Goal: Task Accomplishment & Management: Use online tool/utility

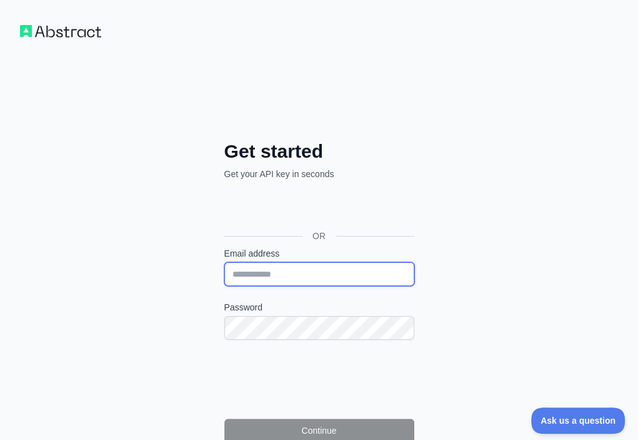
click at [224, 262] on input "Email address" at bounding box center [319, 274] width 190 height 24
paste input "**********"
type input "**********"
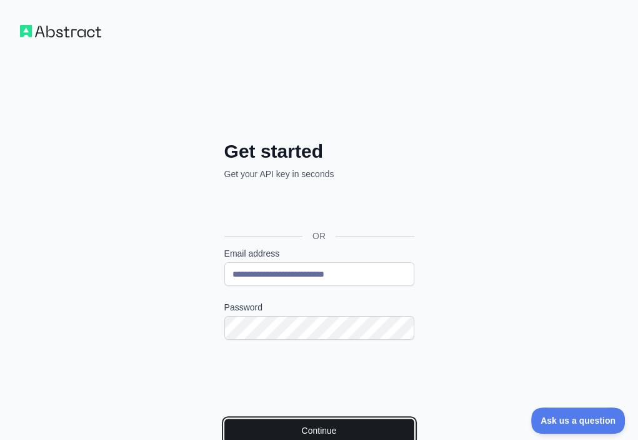
click at [224, 418] on button "Continue" at bounding box center [319, 430] width 190 height 24
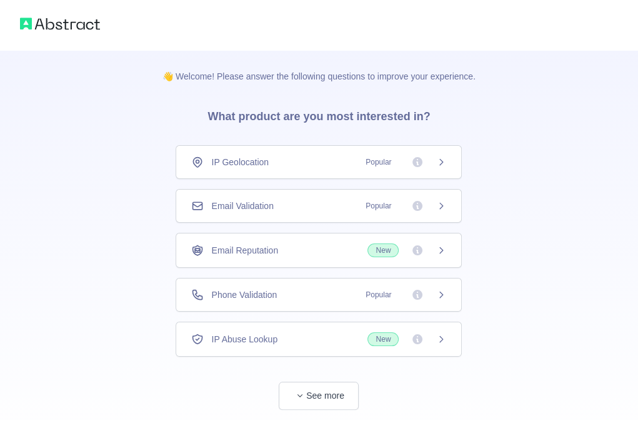
click at [342, 198] on div "Email Validation Popular" at bounding box center [319, 206] width 286 height 34
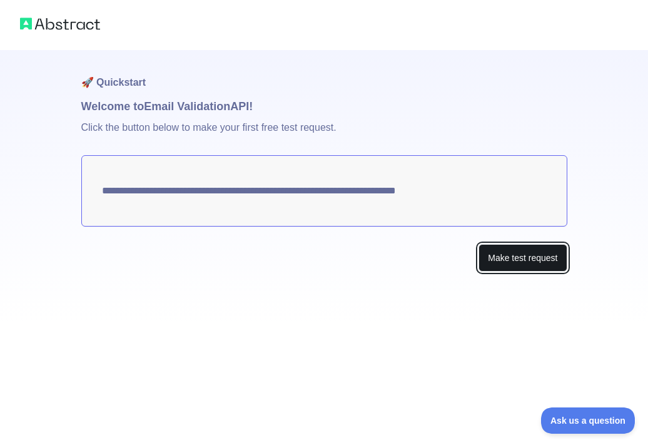
click at [495, 256] on button "Make test request" at bounding box center [522, 258] width 88 height 28
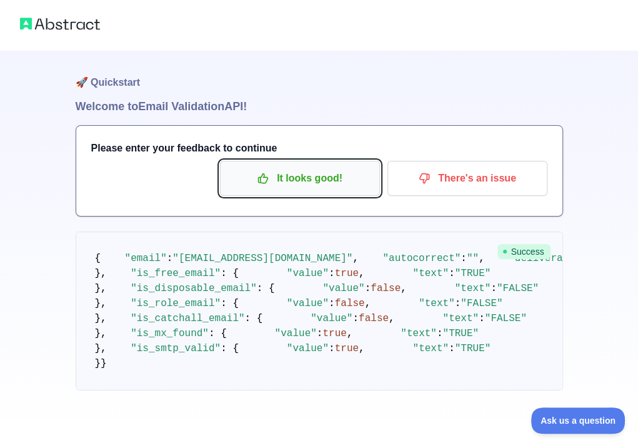
click at [304, 178] on p "It looks good!" at bounding box center [299, 178] width 141 height 21
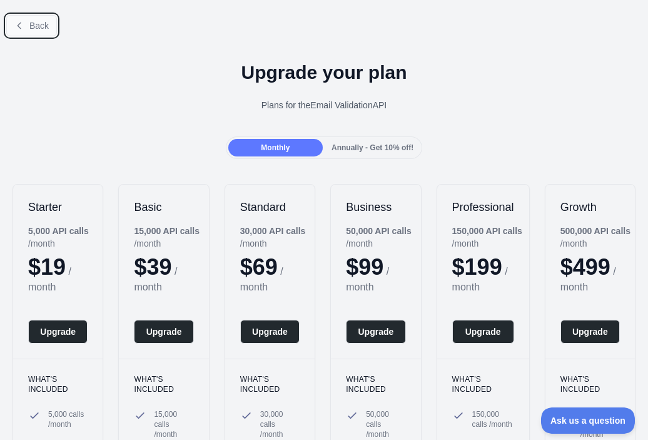
click at [48, 31] on button "Back" at bounding box center [31, 25] width 51 height 21
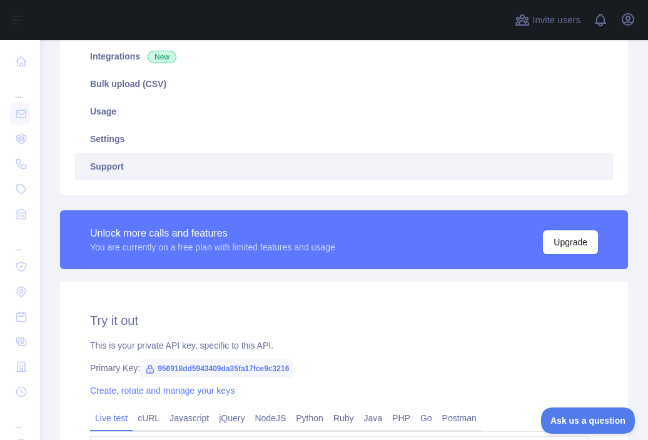
scroll to position [313, 0]
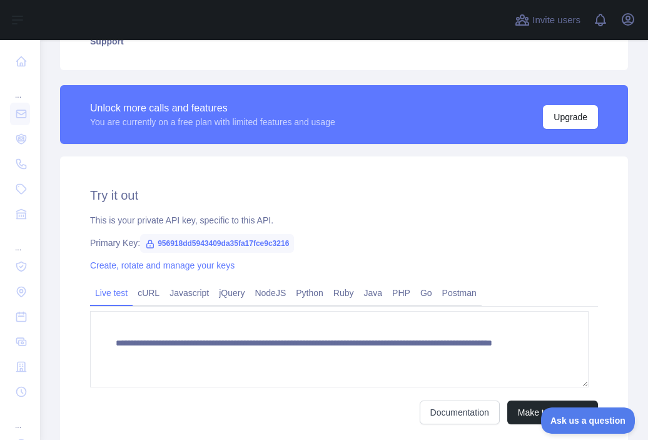
click at [251, 243] on span "956918dd5943409da35fa17fce9c3216" at bounding box center [217, 243] width 154 height 19
copy span "956918dd5943409da35fa17fce9c3216"
